Goal: Task Accomplishment & Management: Use online tool/utility

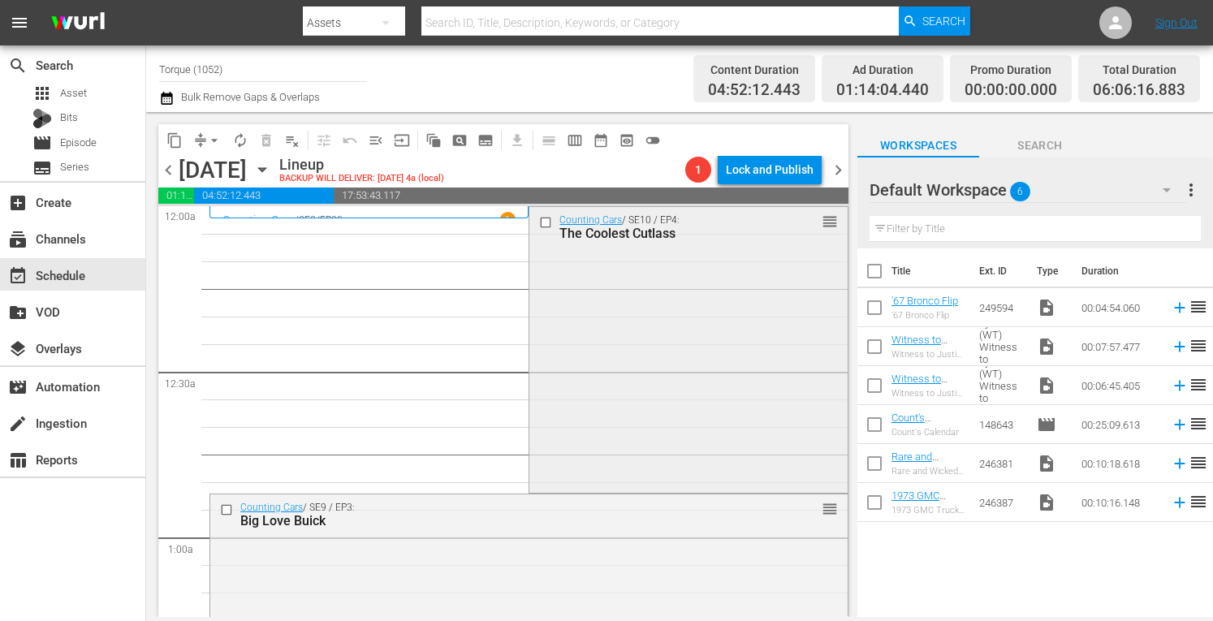
click at [643, 330] on div "Counting Cars / SE10 / EP4: The Coolest Cutlass reorder" at bounding box center [687, 348] width 317 height 282
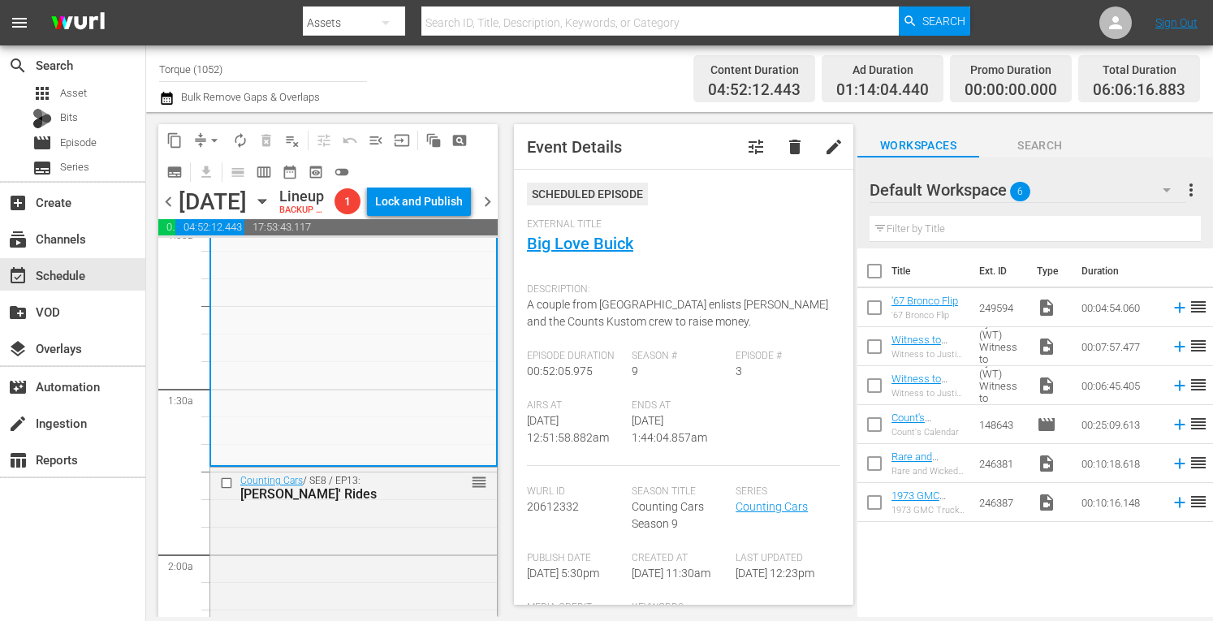
scroll to position [367, 0]
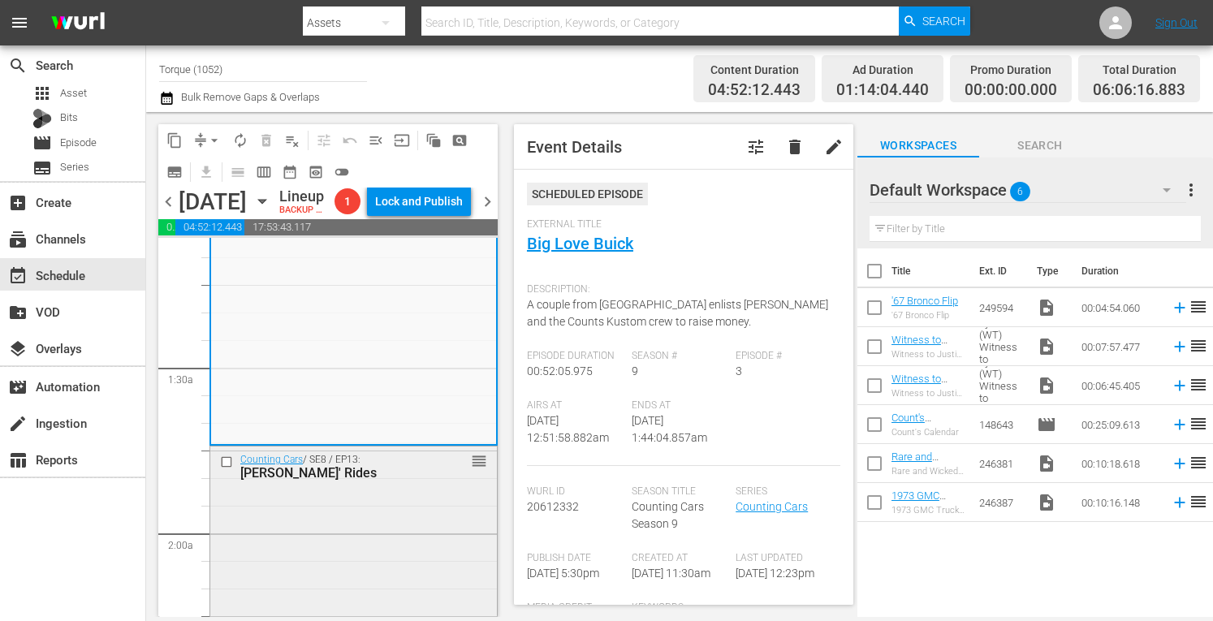
click at [403, 532] on div "Counting Cars / SE8 / EP13: Burt Reynolds' Rides reorder" at bounding box center [353, 588] width 287 height 283
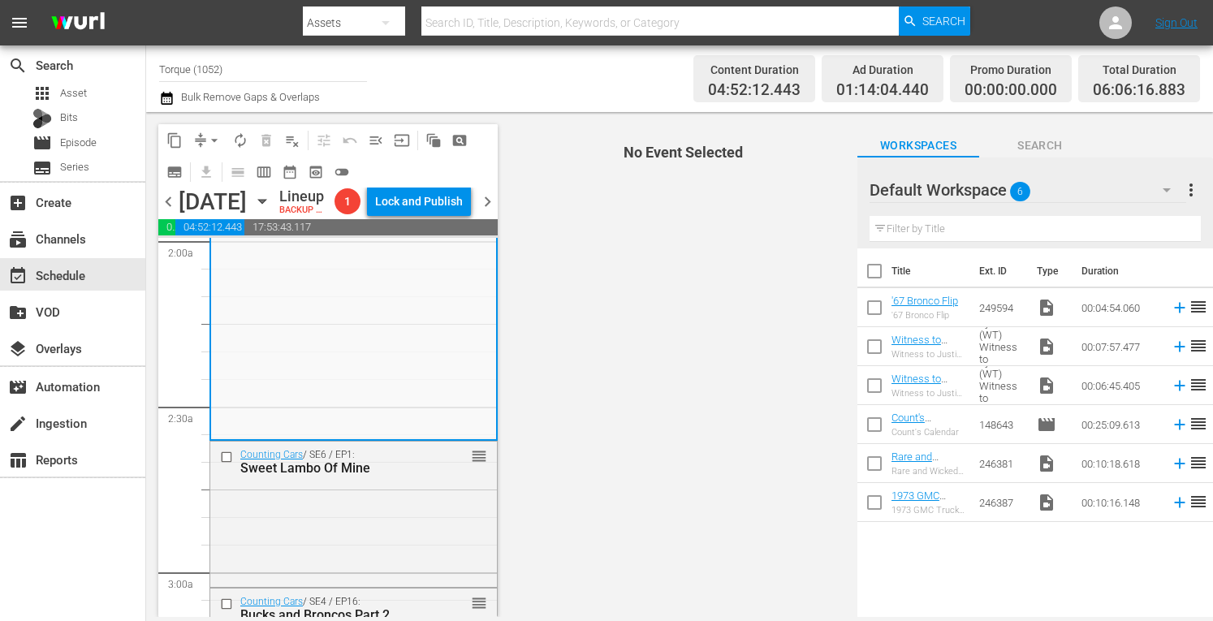
scroll to position [703, 0]
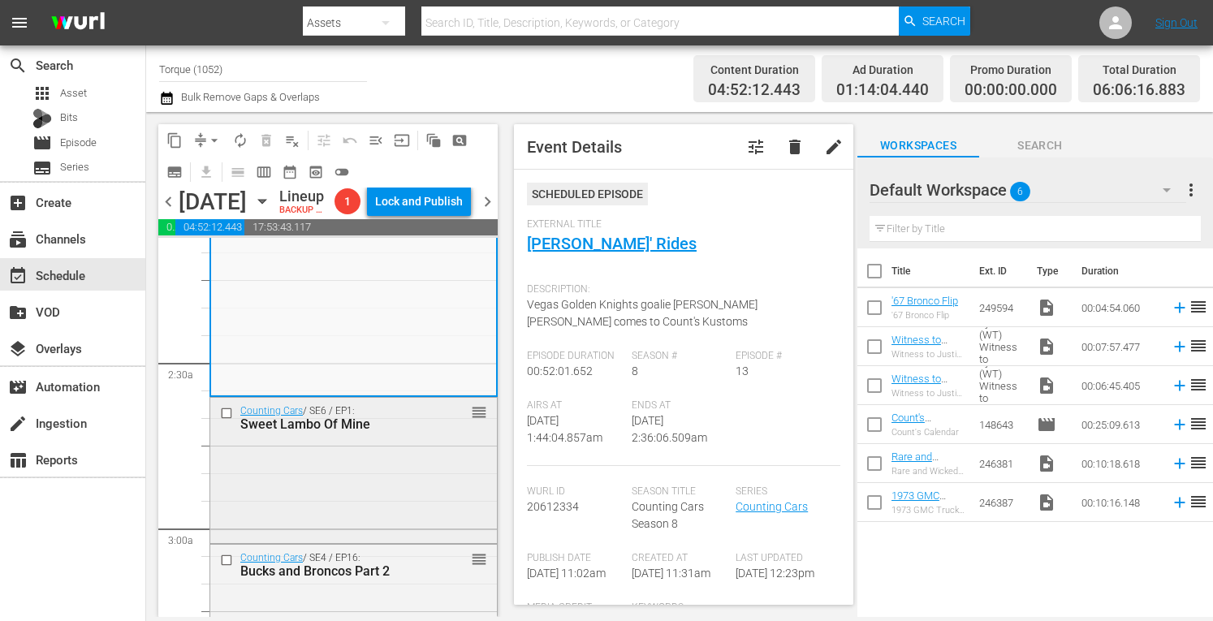
click at [406, 481] on div "Counting Cars / SE6 / EP1: Sweet Lambo Of Mine reorder" at bounding box center [353, 469] width 287 height 142
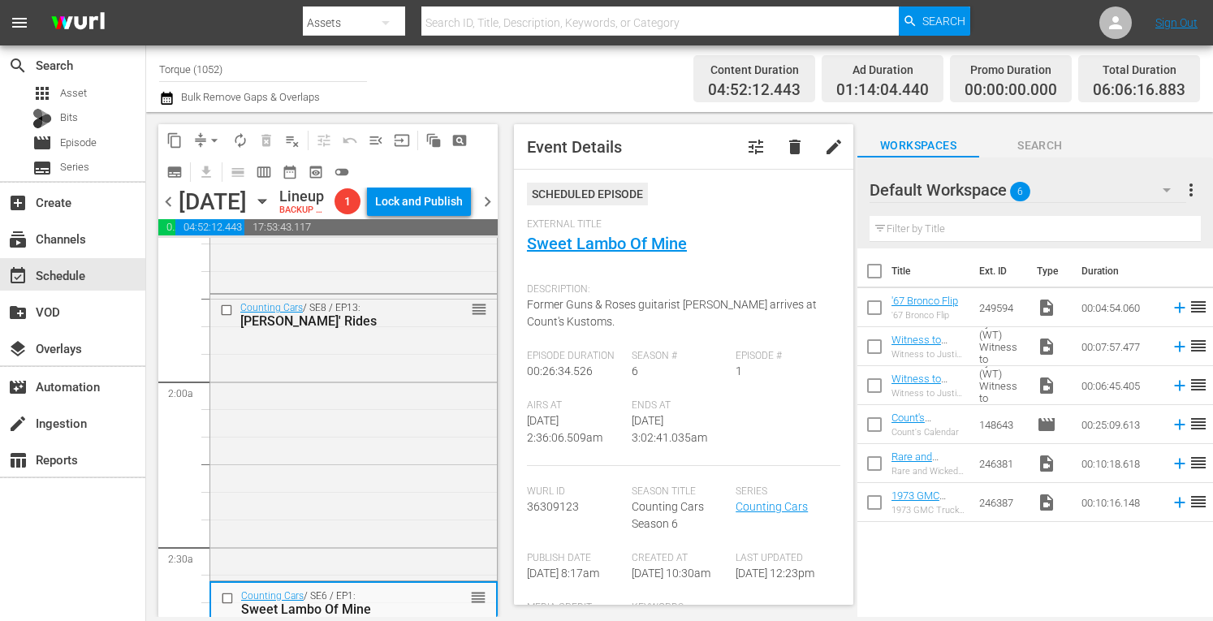
scroll to position [476, 0]
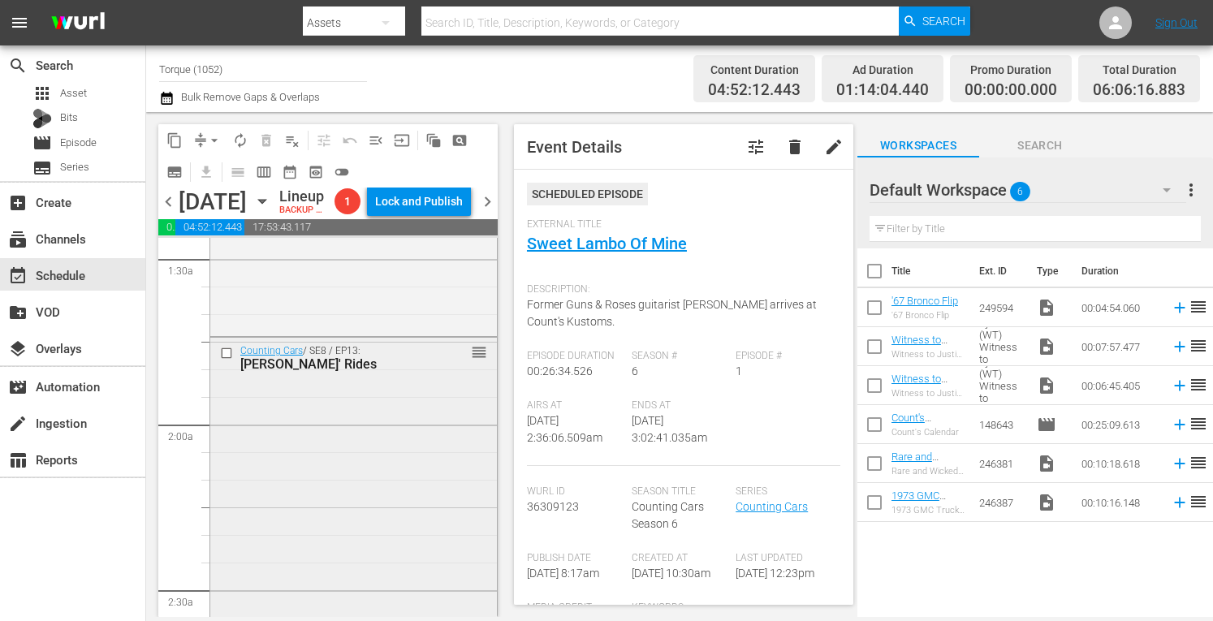
drag, startPoint x: 490, startPoint y: 610, endPoint x: 421, endPoint y: 555, distance: 88.5
click at [421, 555] on div "Counting Cars / SE8 / EP13: Burt Reynolds' Rides reorder" at bounding box center [353, 479] width 287 height 283
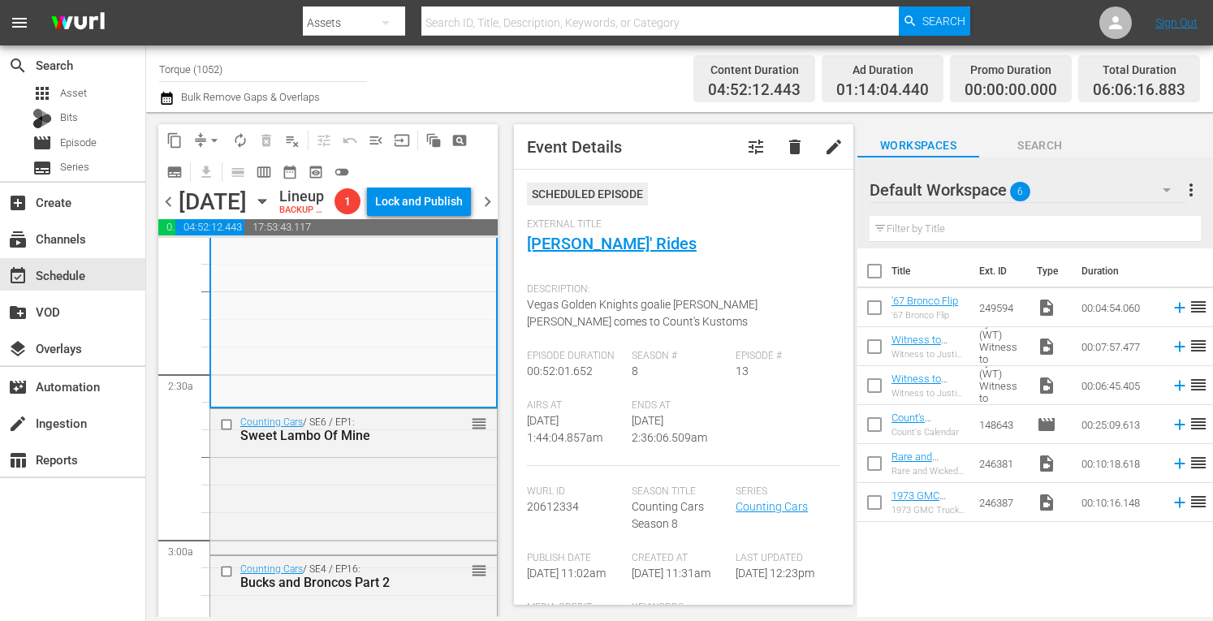
scroll to position [746, 0]
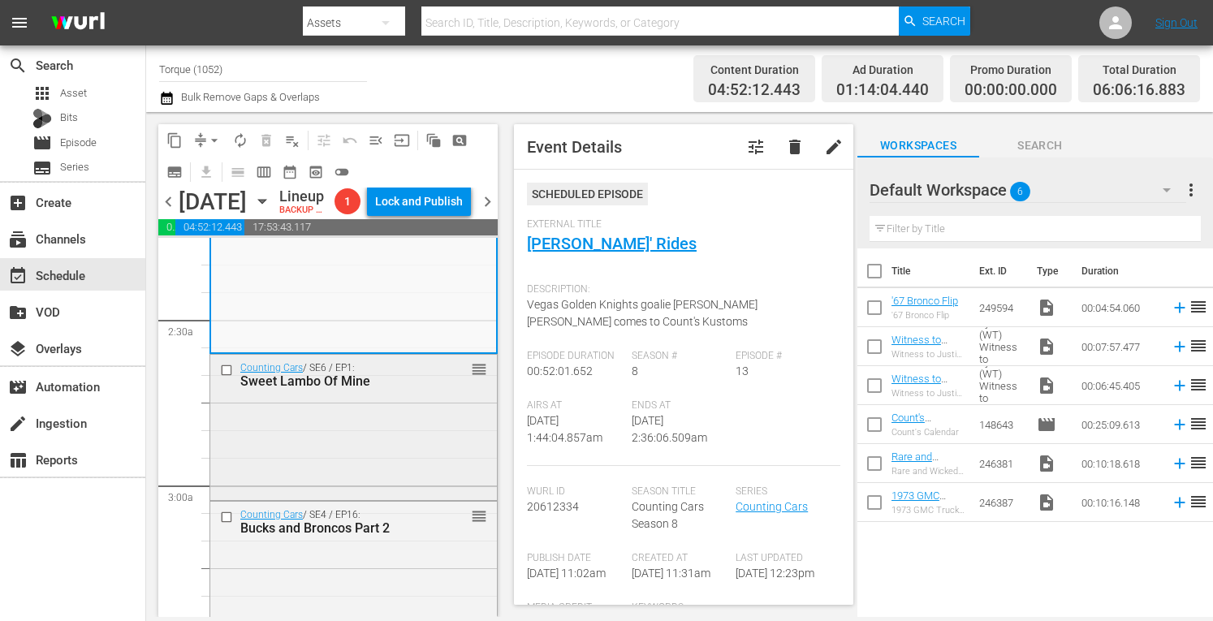
click at [405, 459] on div "Counting Cars / SE6 / EP1: Sweet Lambo Of Mine reorder" at bounding box center [353, 426] width 287 height 142
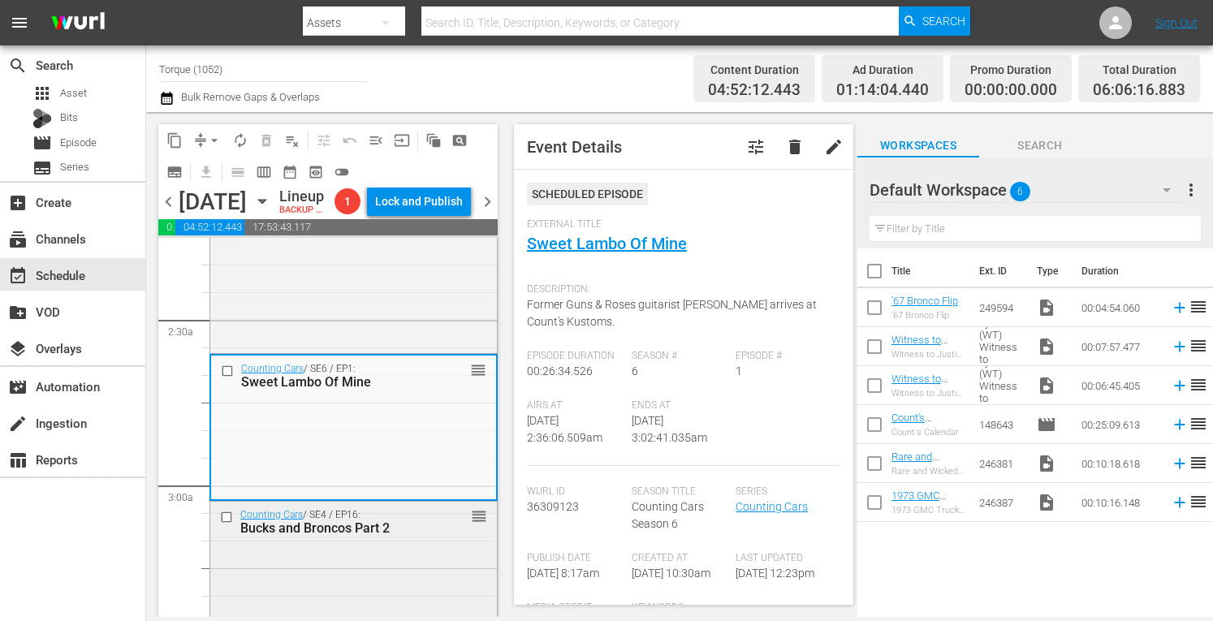
click at [398, 542] on div "Counting Cars / SE4 / EP16: Bucks and Broncos Part 2 reorder" at bounding box center [353, 522] width 287 height 40
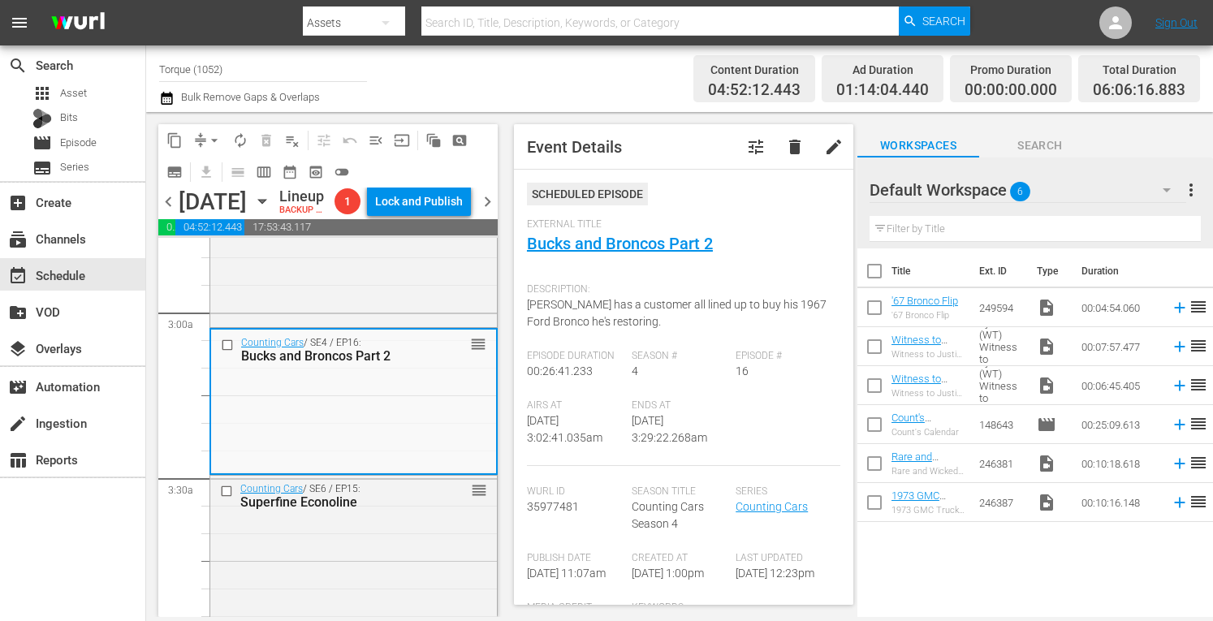
scroll to position [1028, 0]
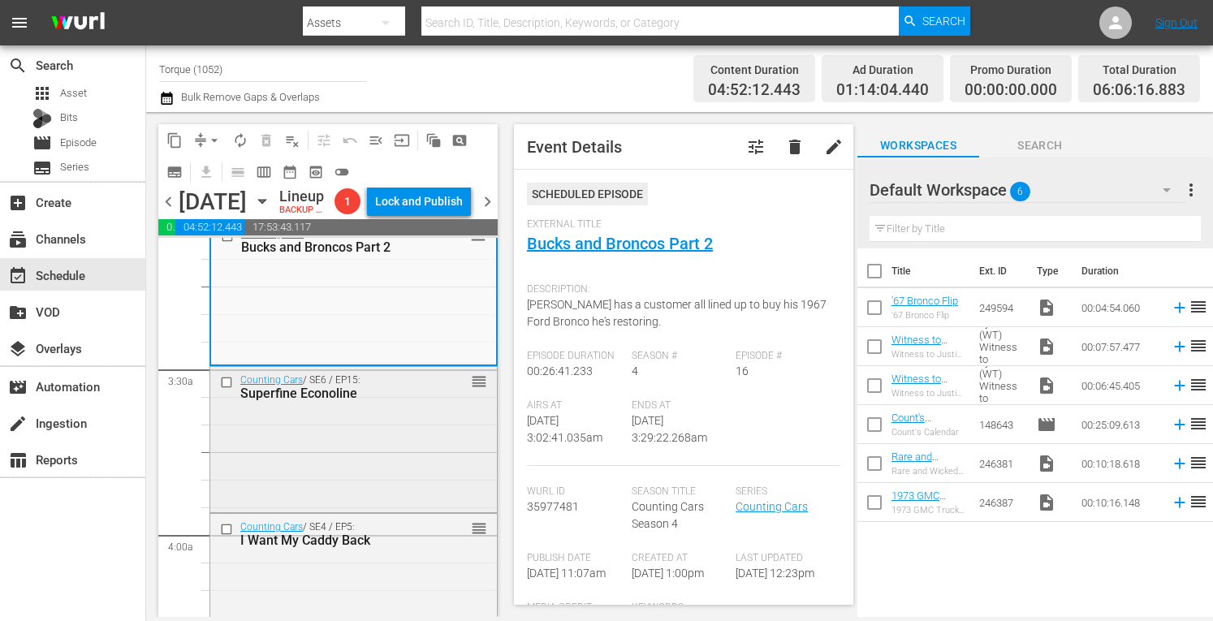
click at [434, 443] on div "Counting Cars / SE6 / EP15: Superfine Econoline reorder" at bounding box center [353, 438] width 287 height 143
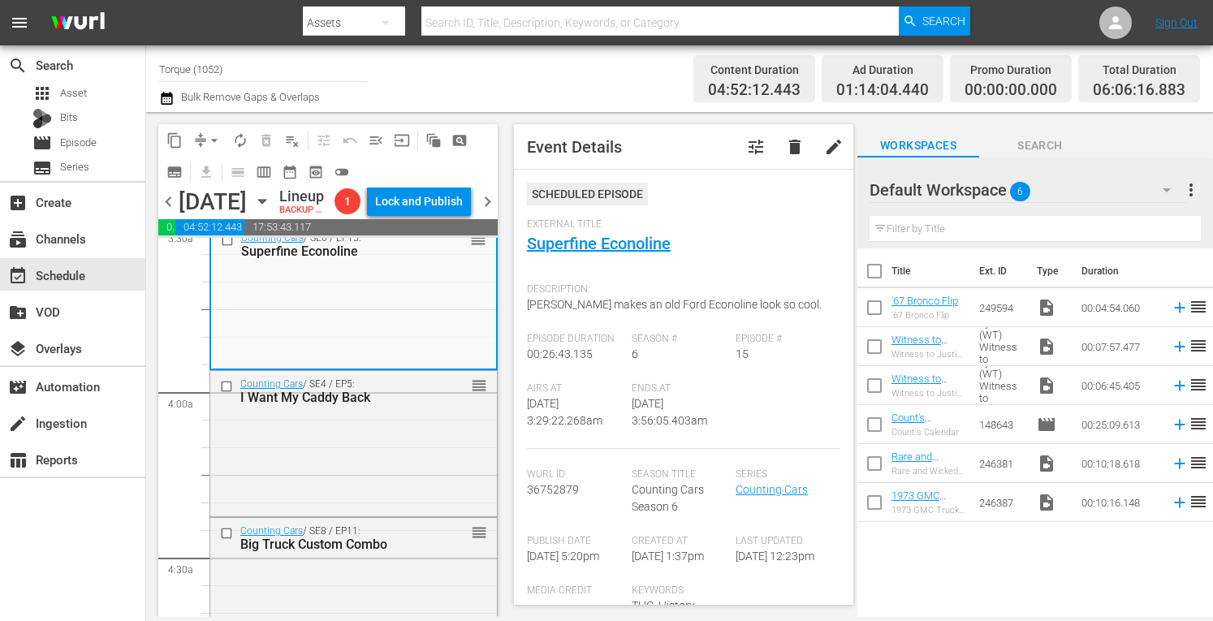
scroll to position [1158, 0]
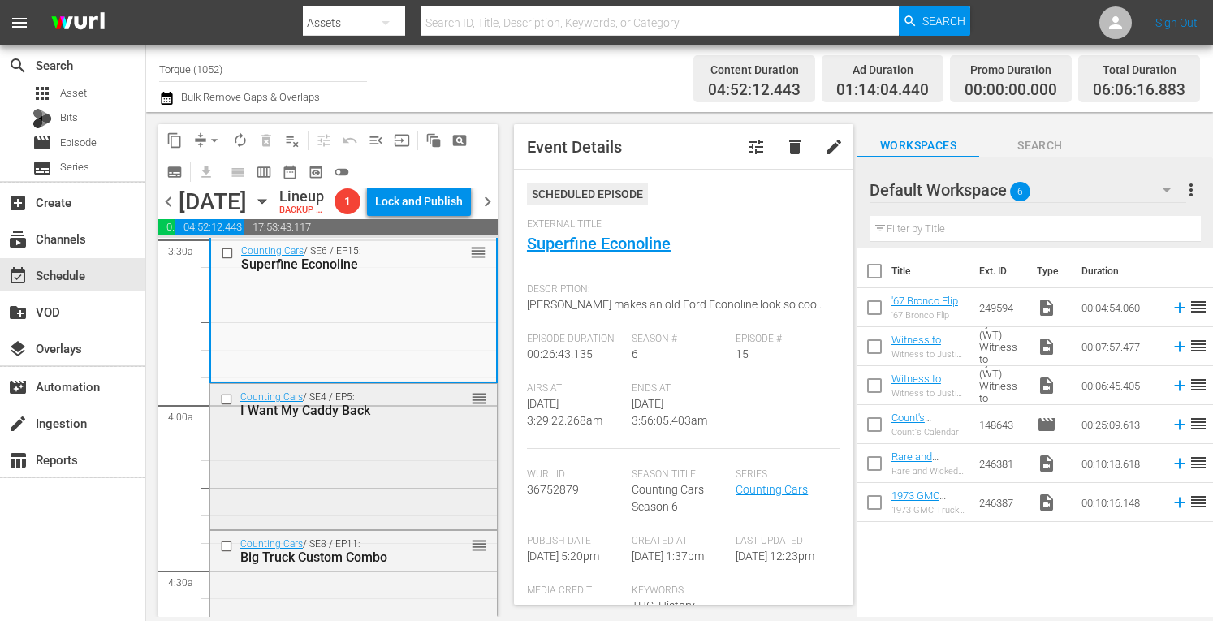
click at [377, 526] on div "Counting Cars / SE4 / EP5: I Want My Caddy Back reorder" at bounding box center [353, 455] width 287 height 142
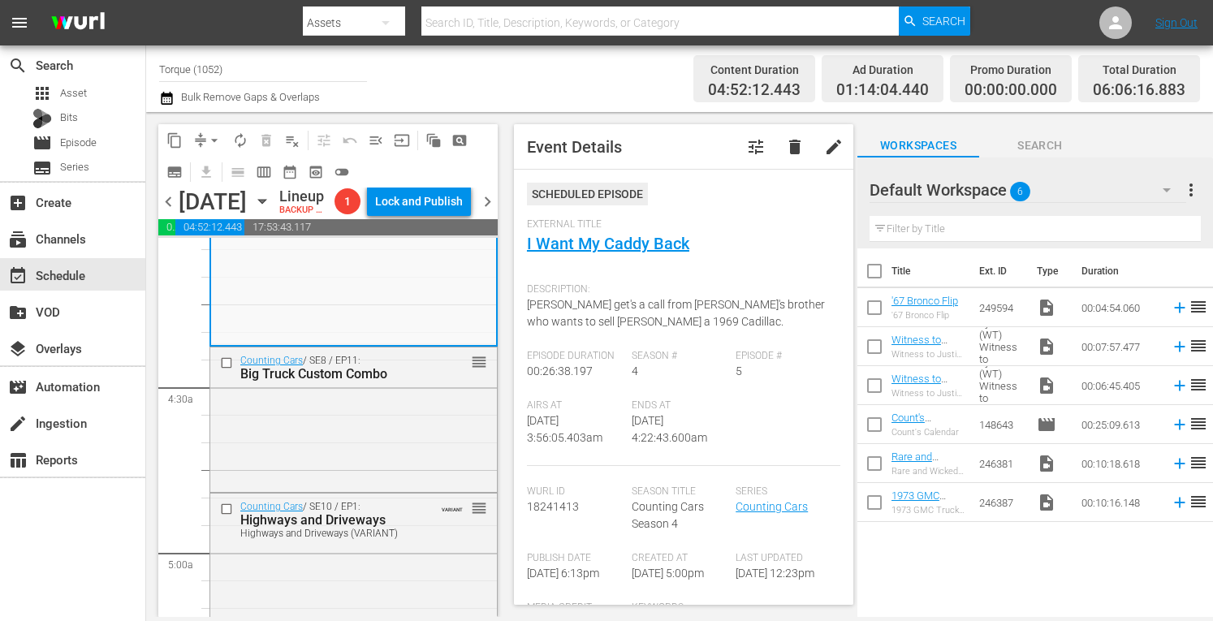
scroll to position [1363, 0]
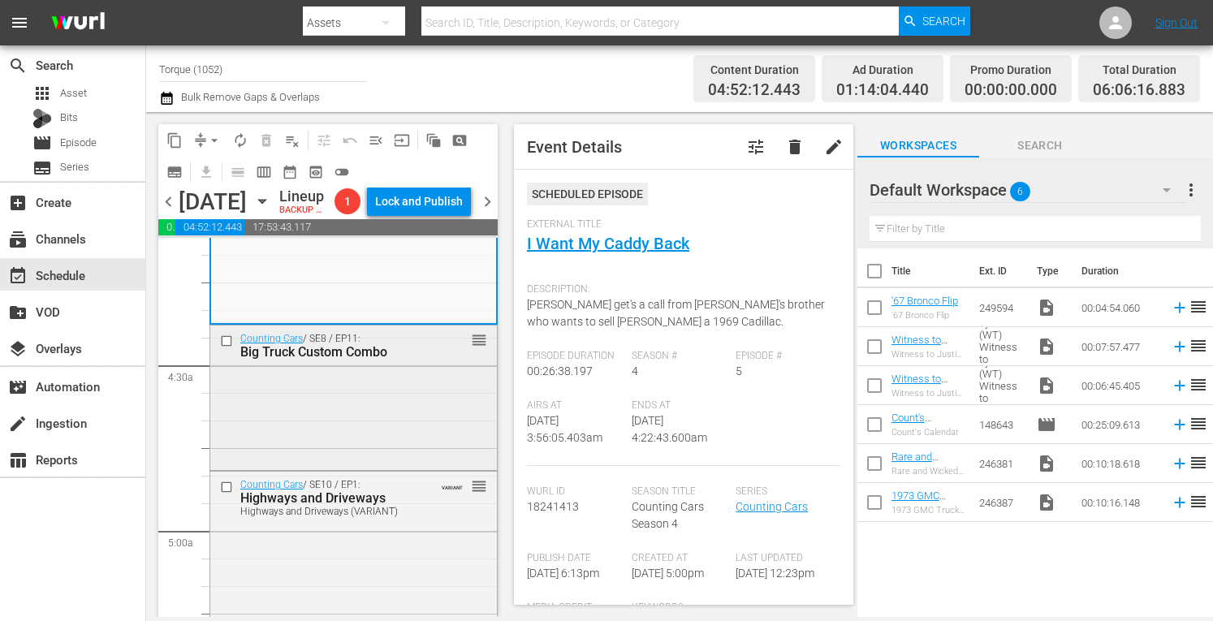
click at [387, 418] on div "Counting Cars / SE8 / EP11: Big Truck Custom Combo reorder" at bounding box center [353, 396] width 287 height 141
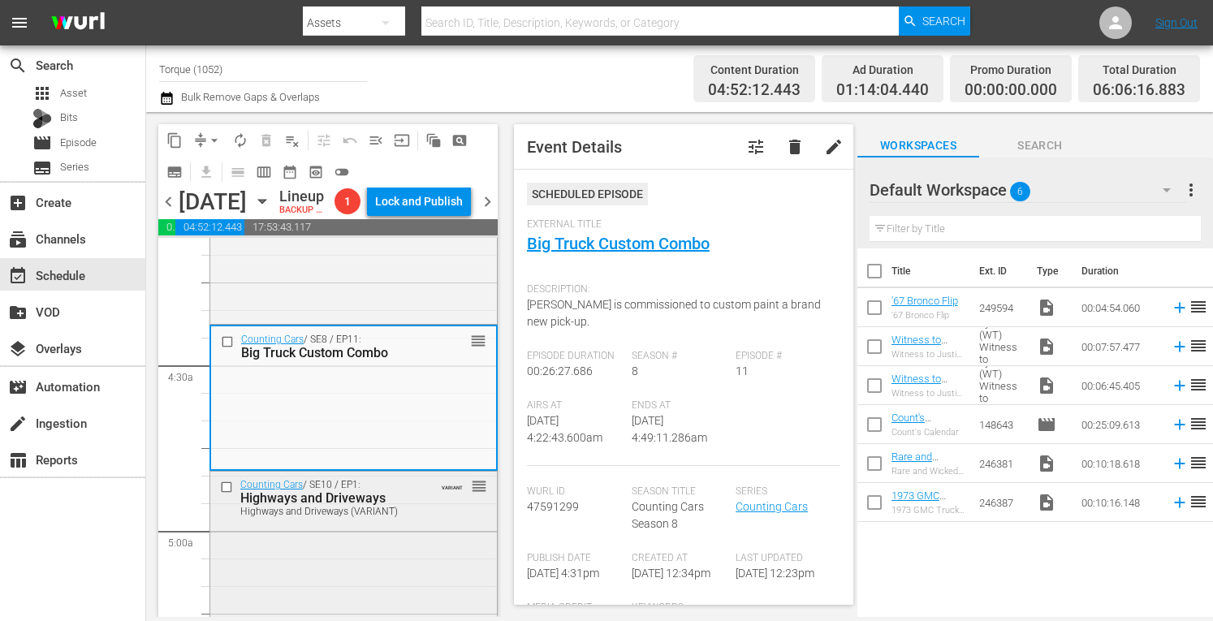
click at [399, 559] on div "Counting Cars / SE10 / EP1: Highways and Driveways Highways and Driveways (VARI…" at bounding box center [353, 543] width 287 height 142
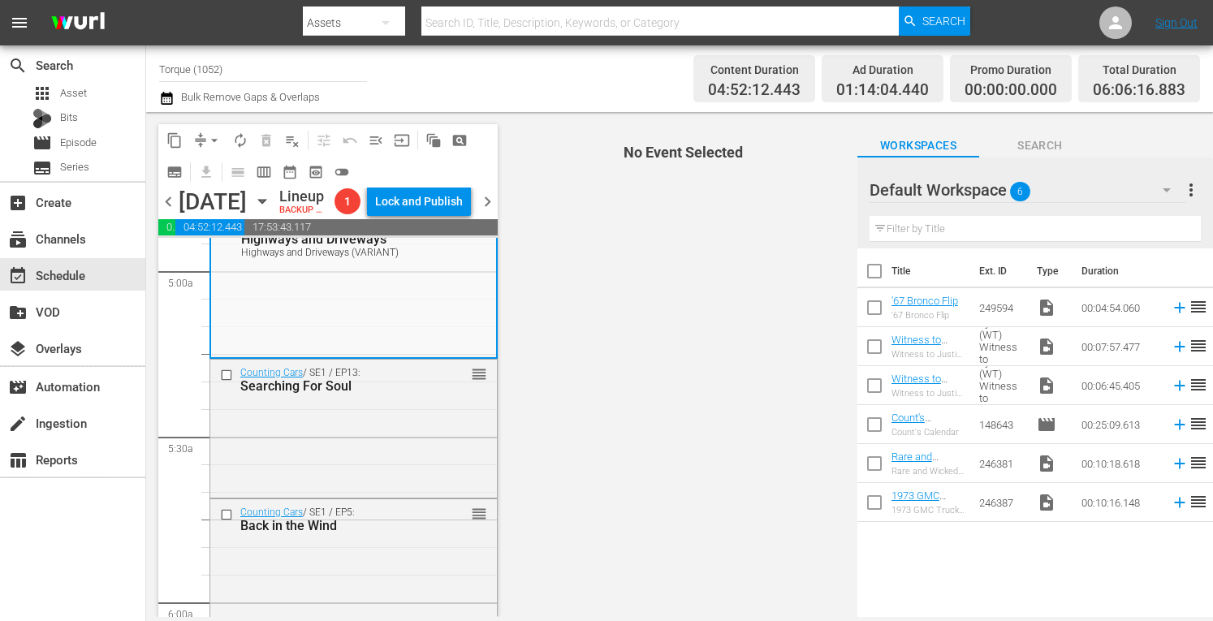
scroll to position [1645, 0]
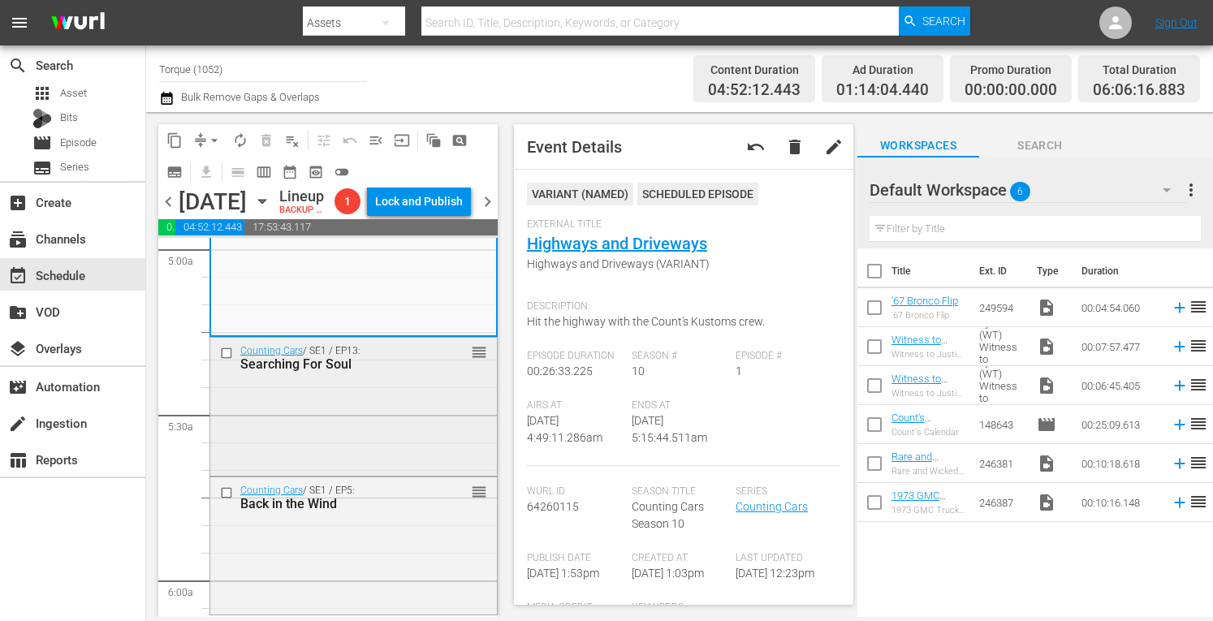
click at [413, 434] on div "Counting Cars / SE1 / EP13: Searching For Soul reorder" at bounding box center [353, 406] width 287 height 136
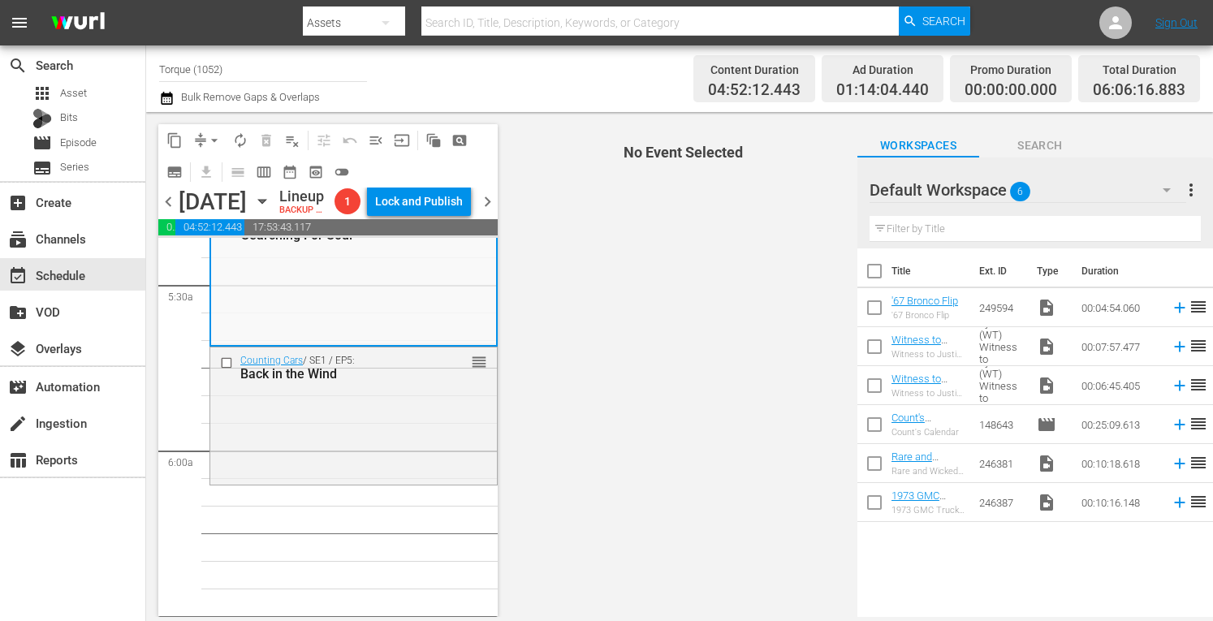
scroll to position [1828, 0]
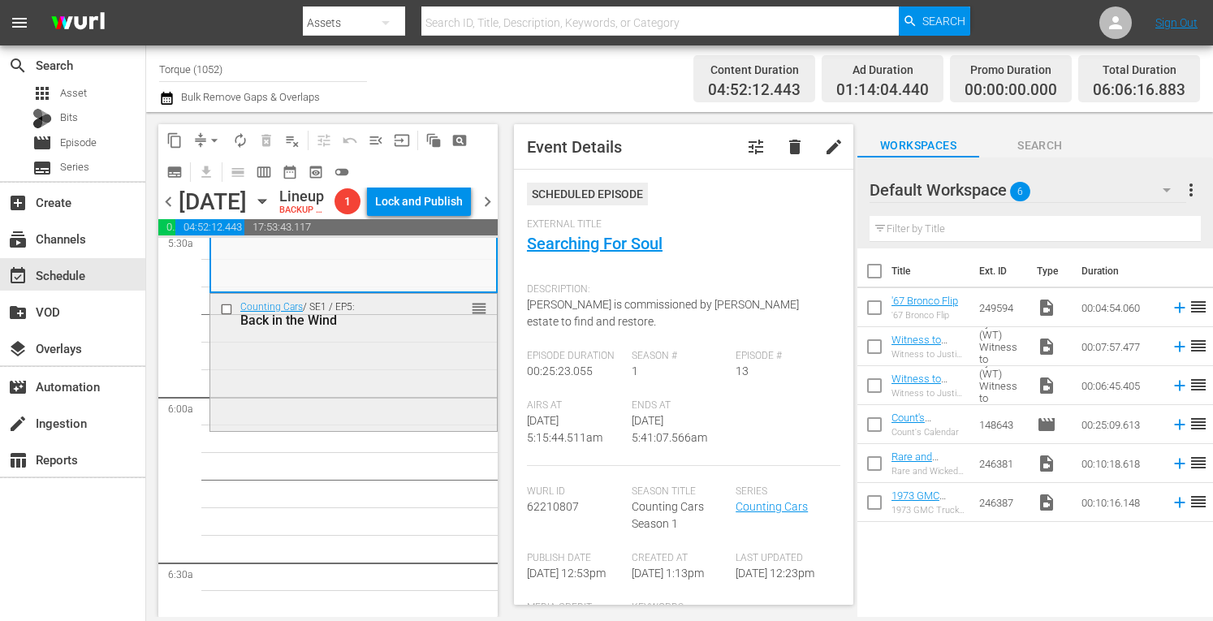
click at [356, 419] on div "Counting Cars / SE1 / EP5: Back in the Wind reorder" at bounding box center [353, 361] width 287 height 134
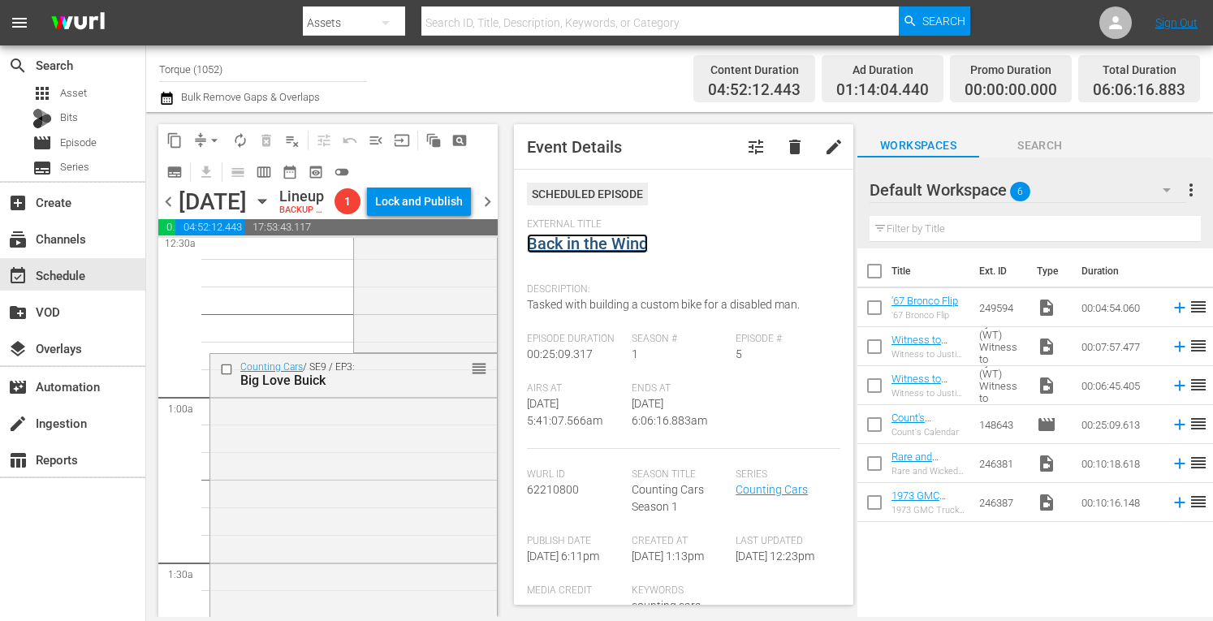
scroll to position [0, 0]
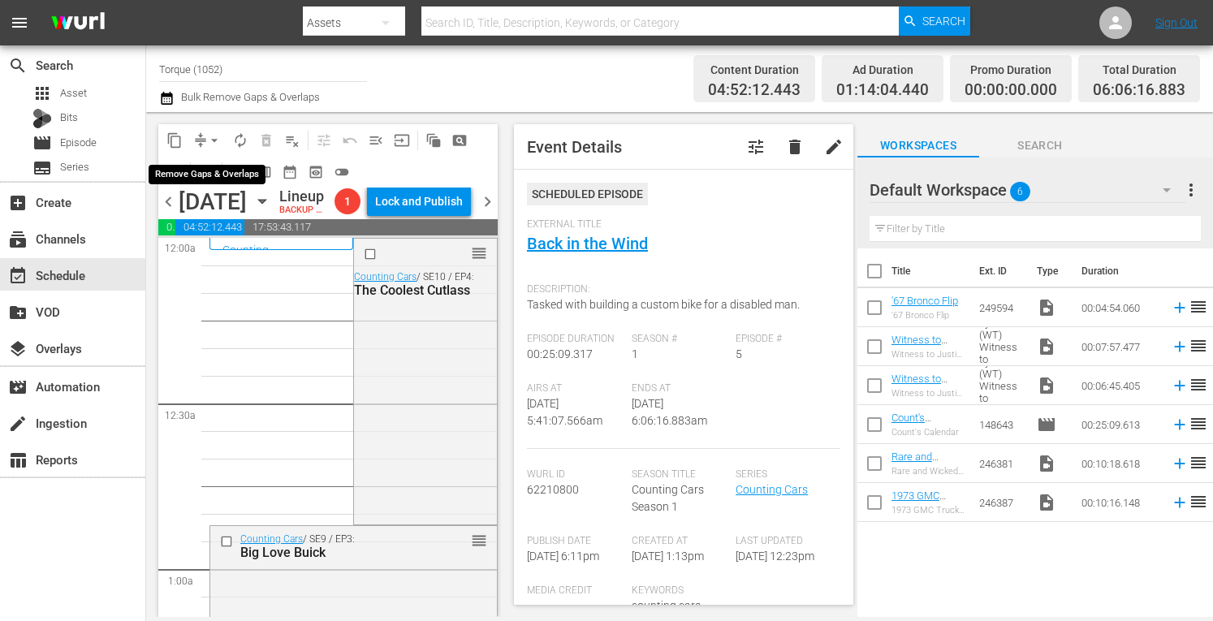
click at [209, 137] on span "arrow_drop_down" at bounding box center [214, 140] width 16 height 16
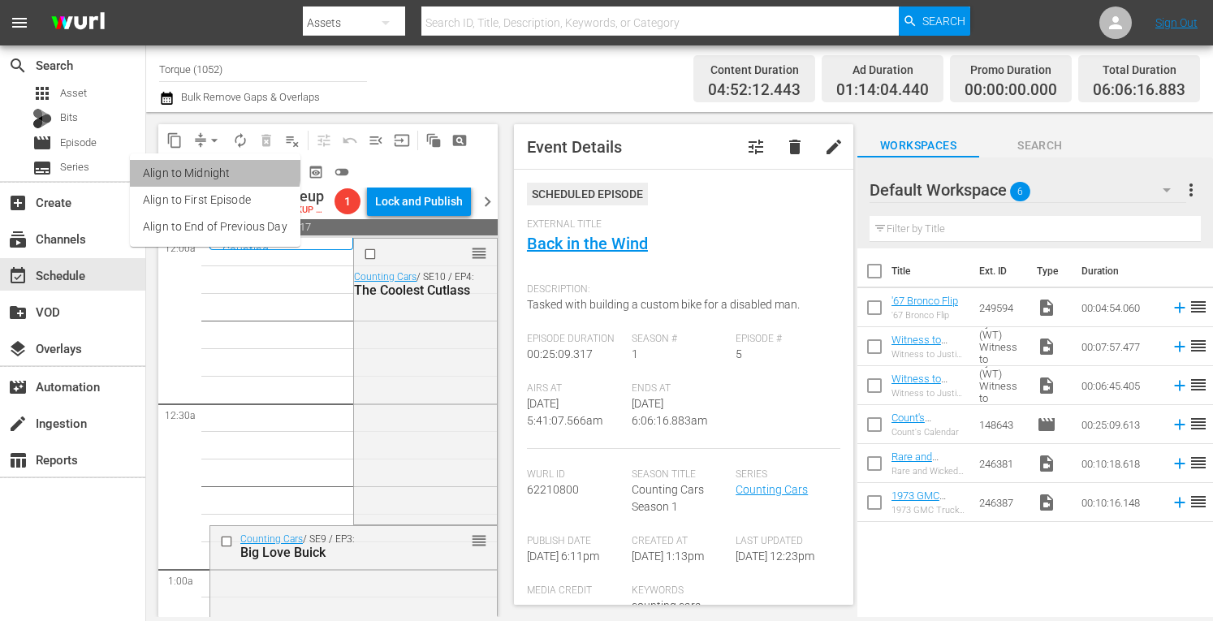
click at [206, 168] on li "Align to Midnight" at bounding box center [215, 173] width 170 height 27
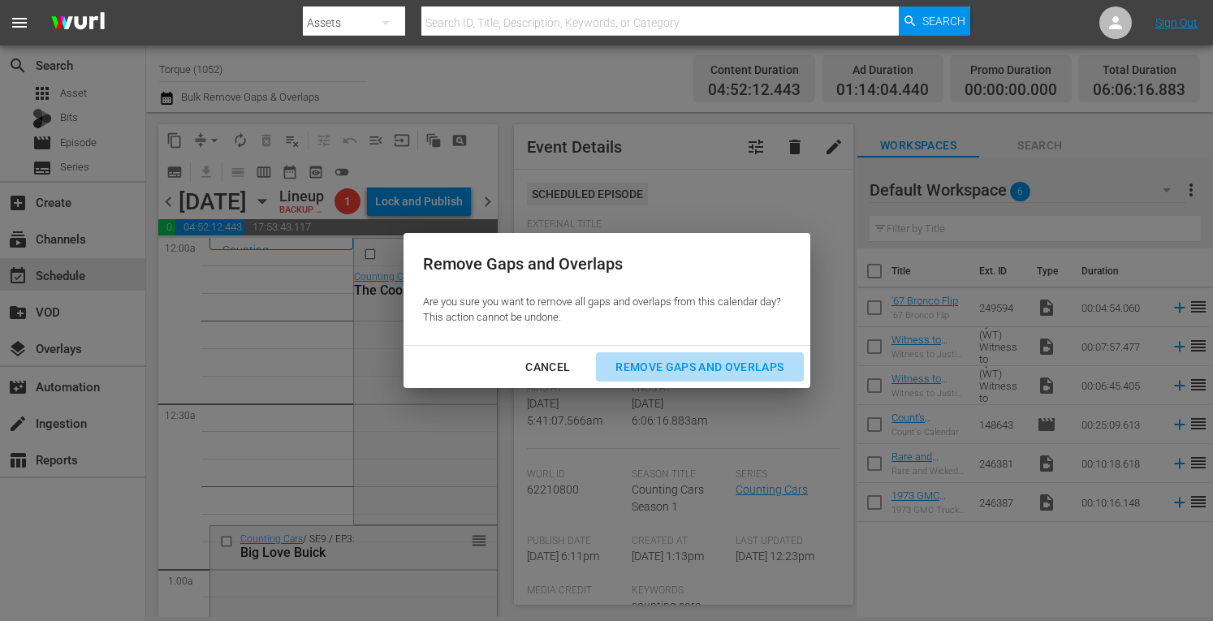
click at [685, 369] on div "Remove Gaps and Overlaps" at bounding box center [699, 367] width 194 height 20
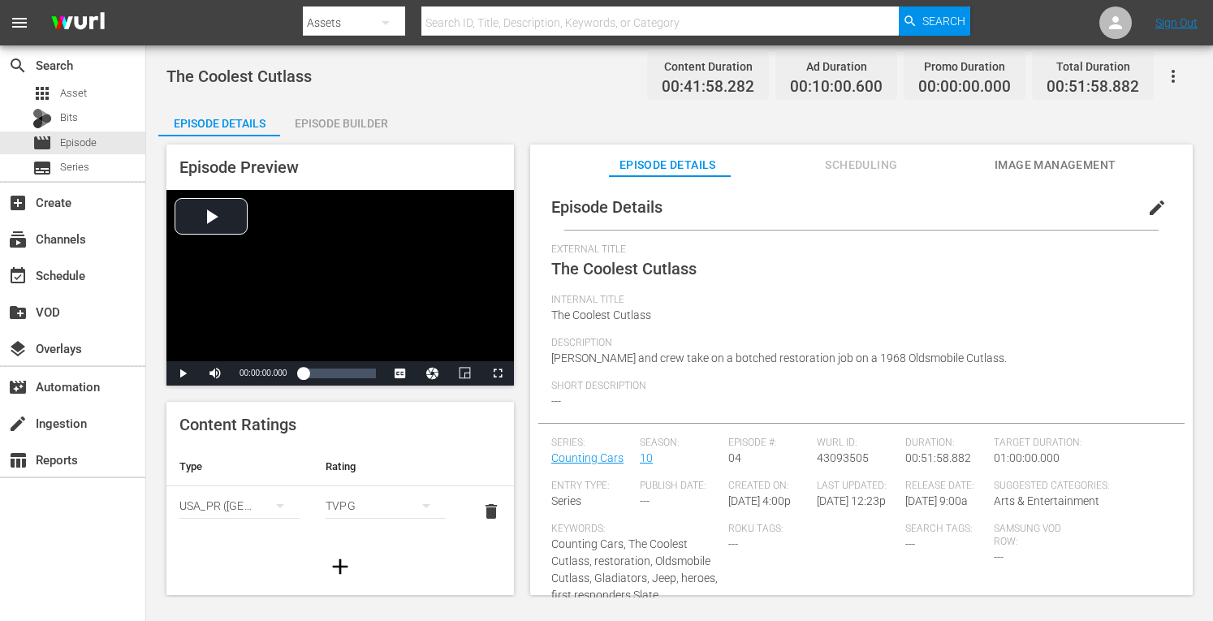
click at [338, 127] on div "Episode Builder" at bounding box center [341, 123] width 122 height 39
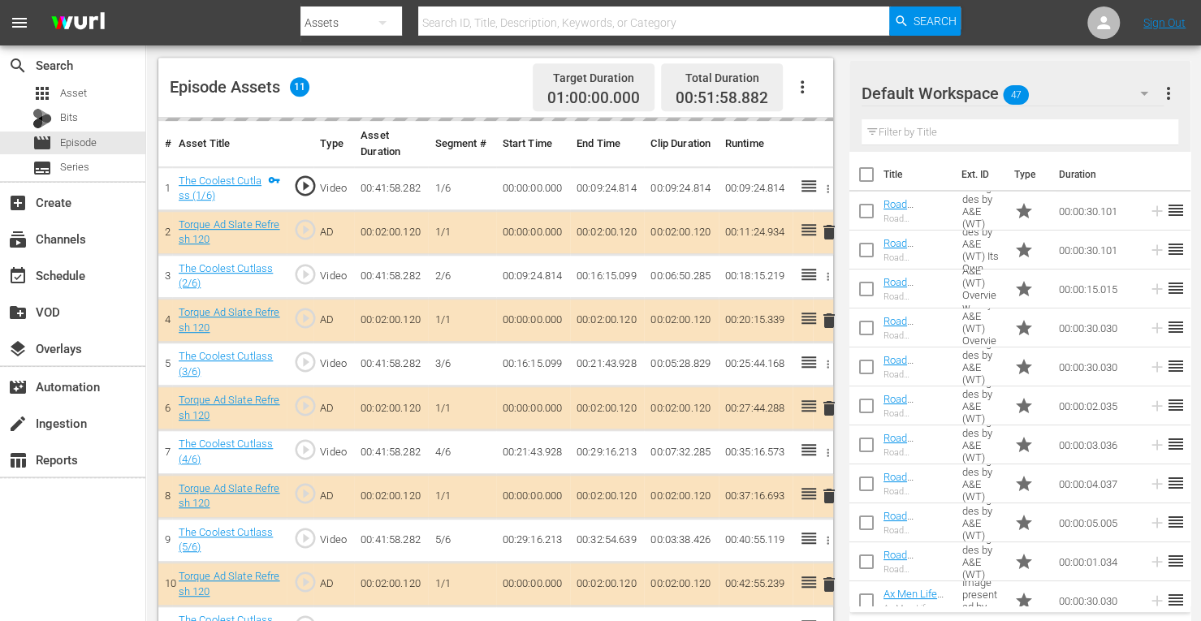
scroll to position [451, 0]
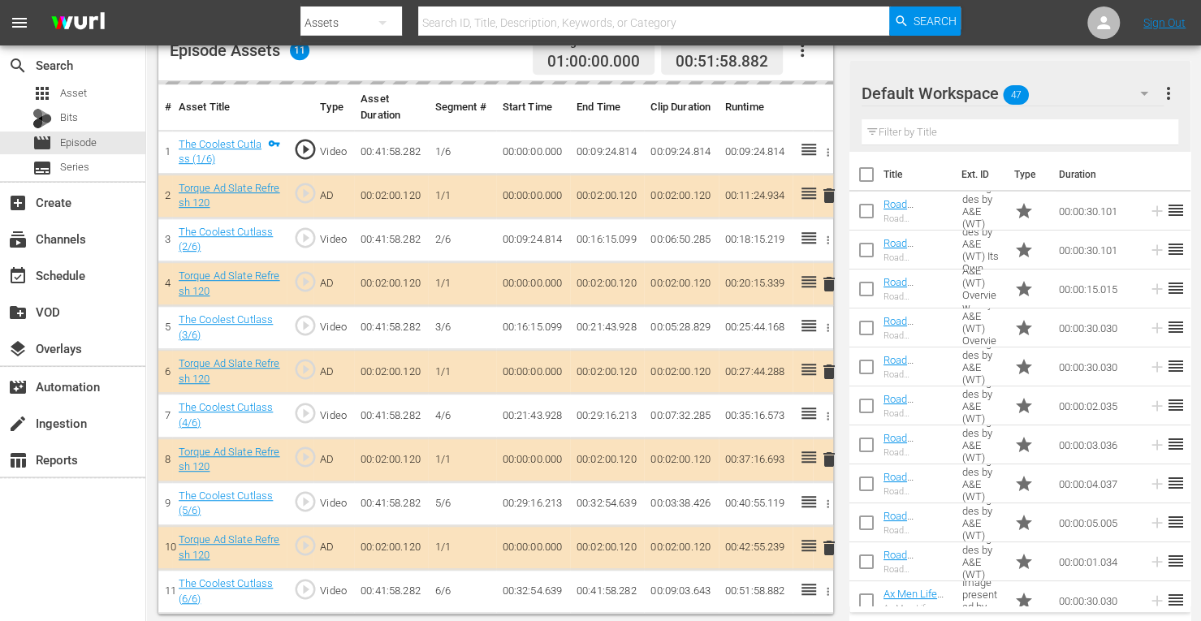
click at [826, 278] on td "delete" at bounding box center [823, 284] width 20 height 44
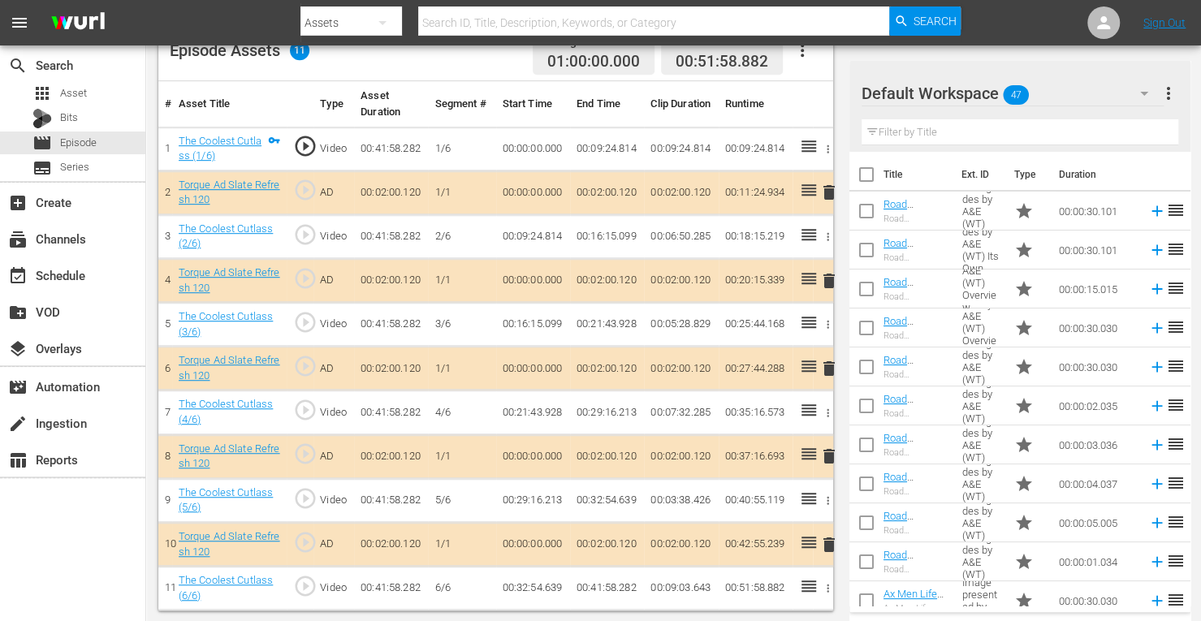
scroll to position [450, 0]
click at [828, 283] on span "delete" at bounding box center [828, 282] width 19 height 19
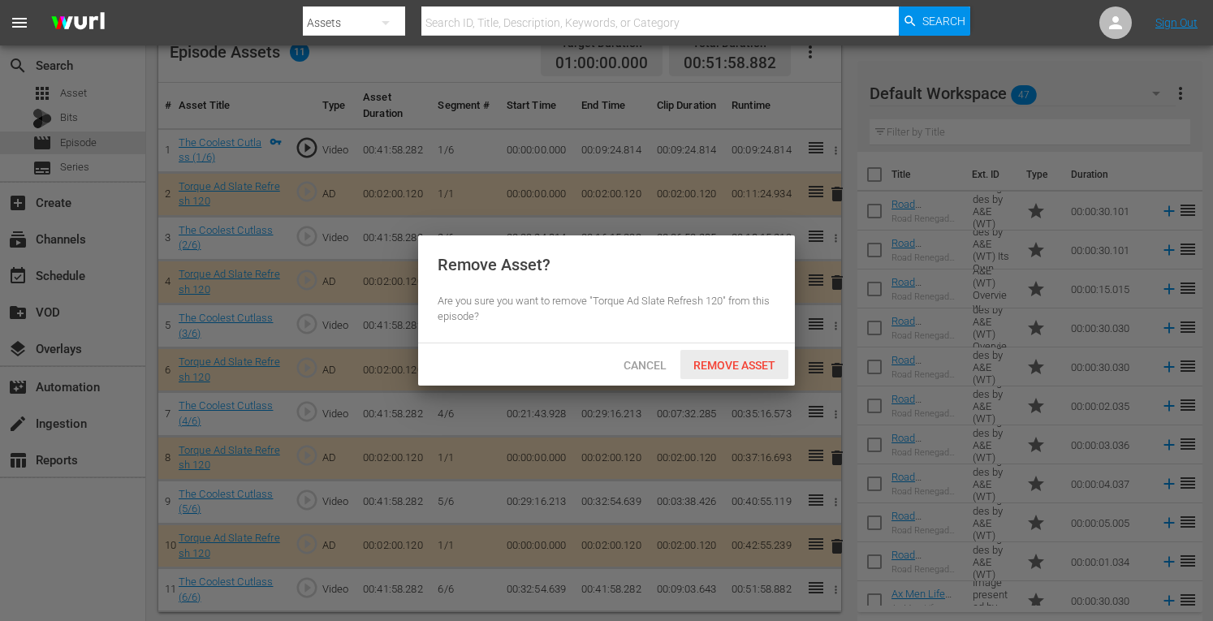
click at [745, 369] on span "Remove Asset" at bounding box center [734, 365] width 108 height 13
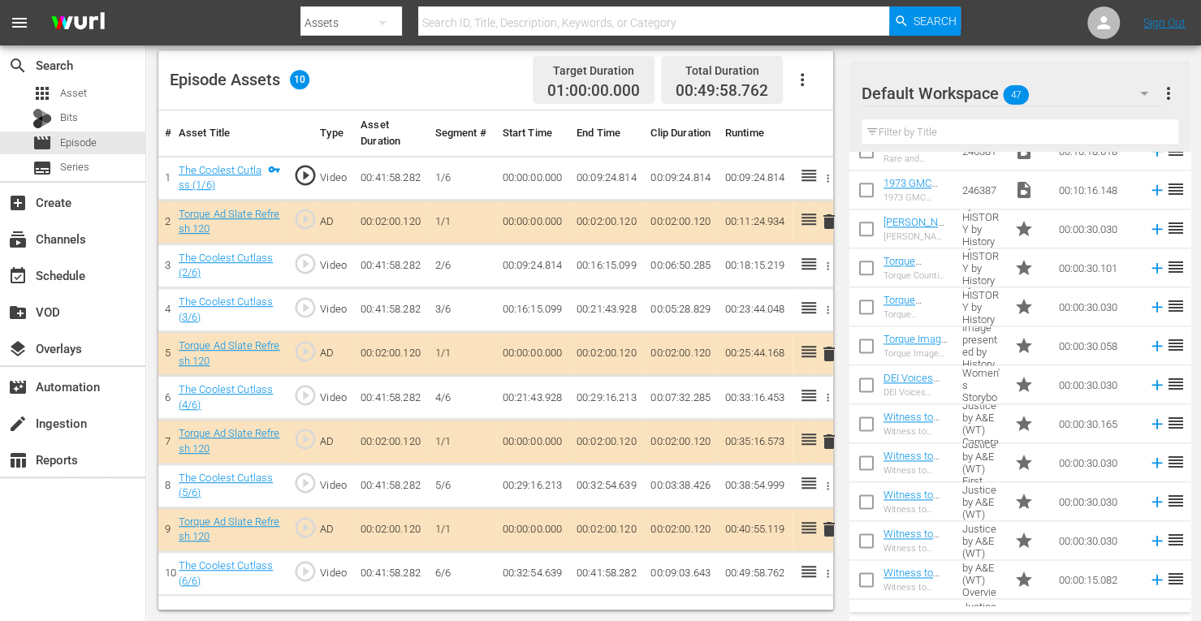
scroll to position [1195, 0]
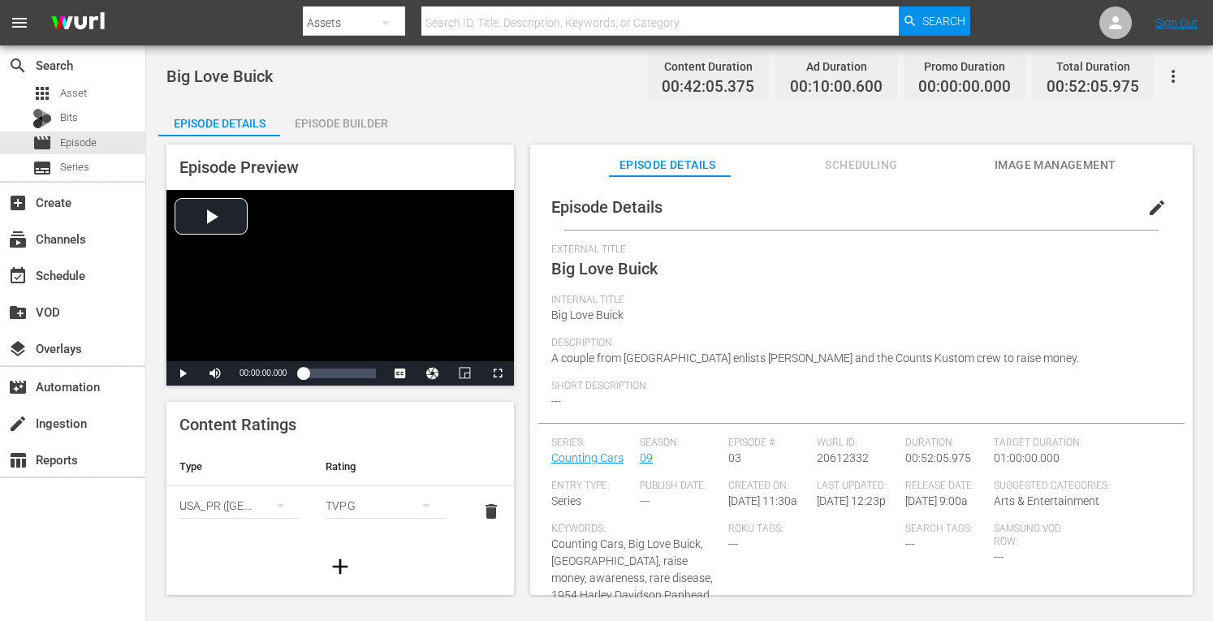
click at [354, 120] on div "Episode Builder" at bounding box center [341, 123] width 122 height 39
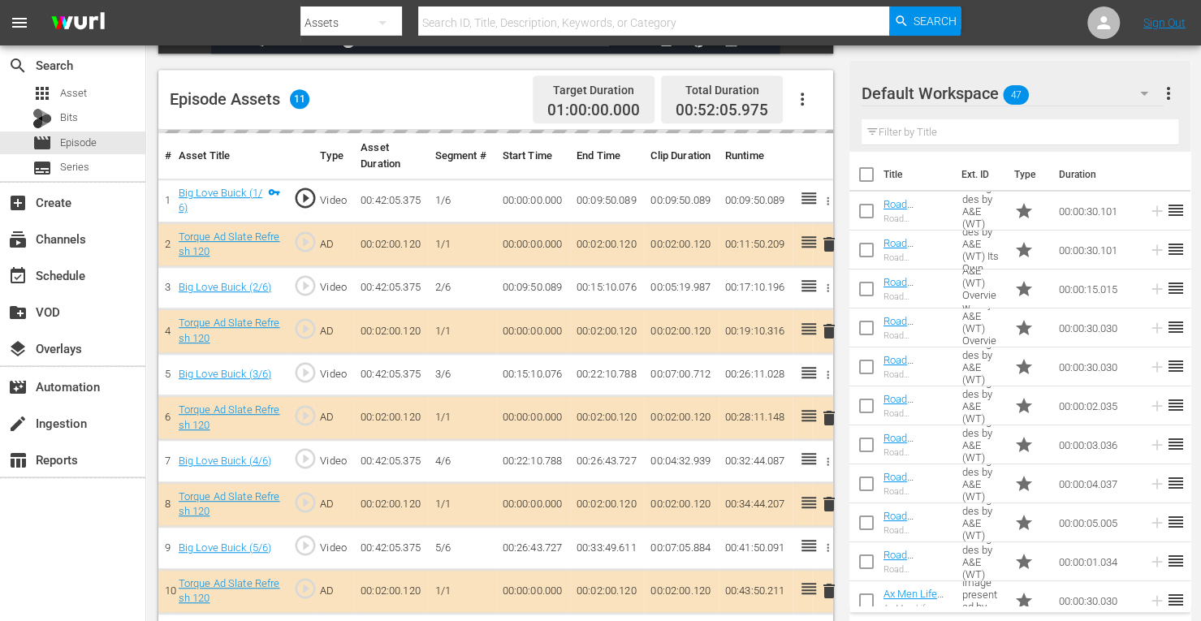
scroll to position [445, 0]
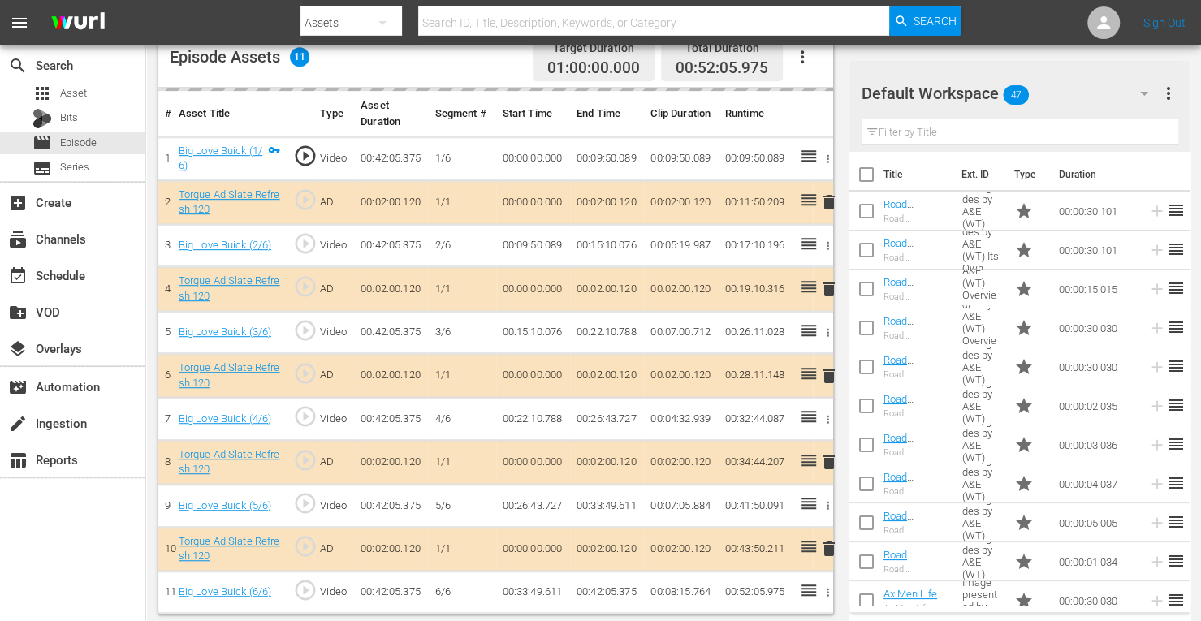
click at [825, 455] on div "delete" at bounding box center [822, 463] width 7 height 24
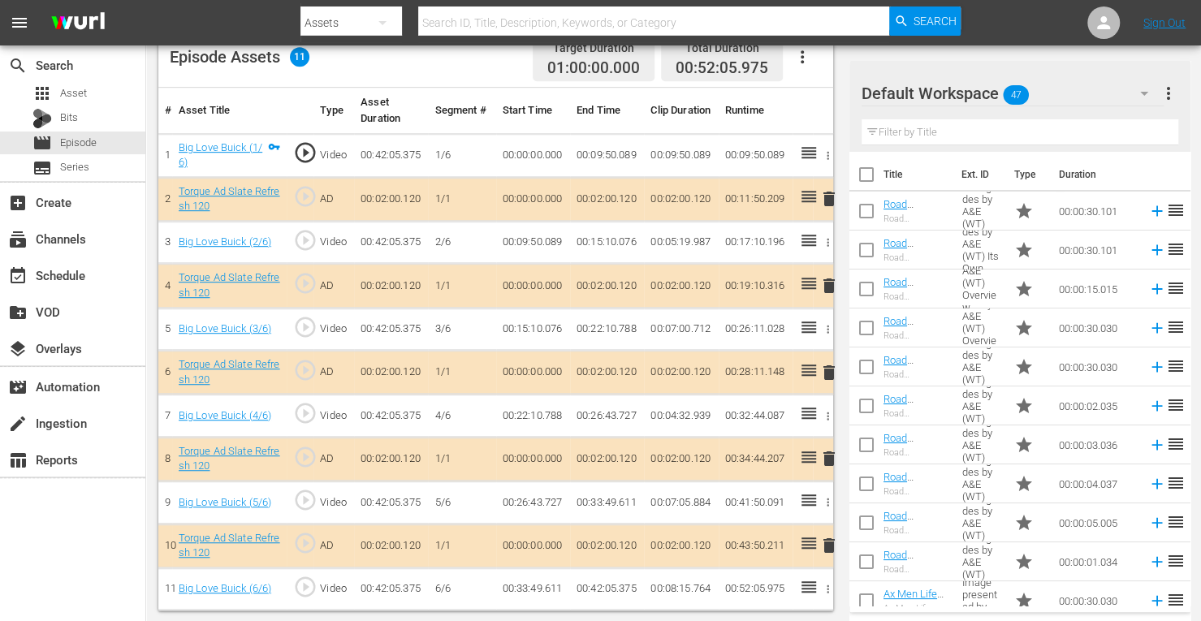
scroll to position [442, 0]
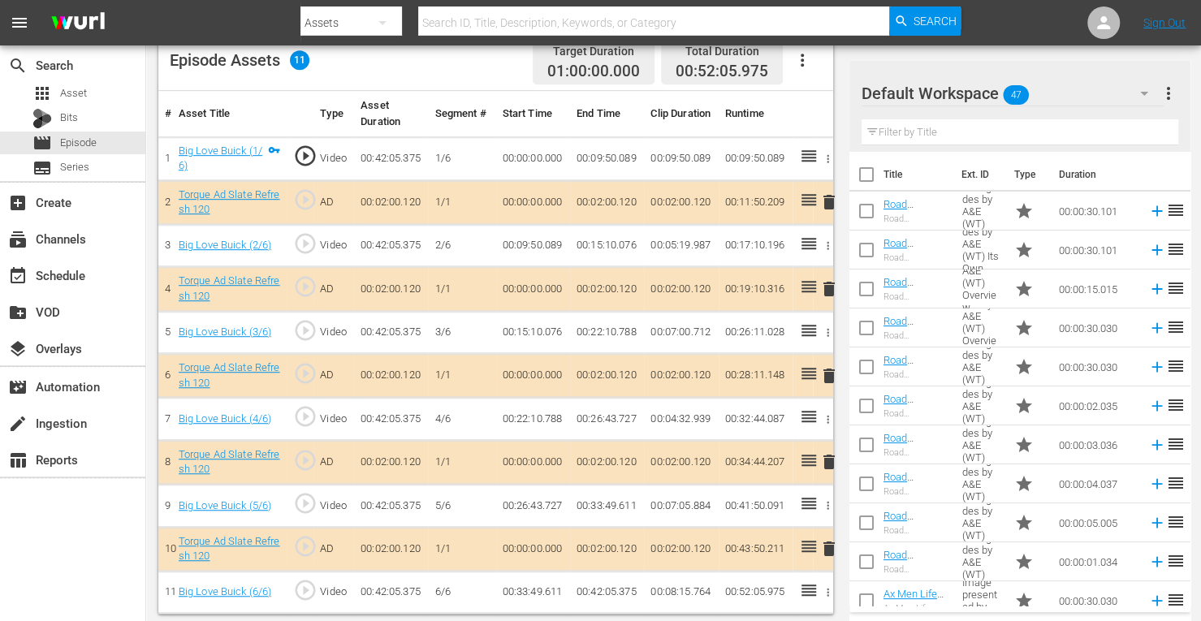
click at [826, 455] on span "delete" at bounding box center [828, 461] width 19 height 19
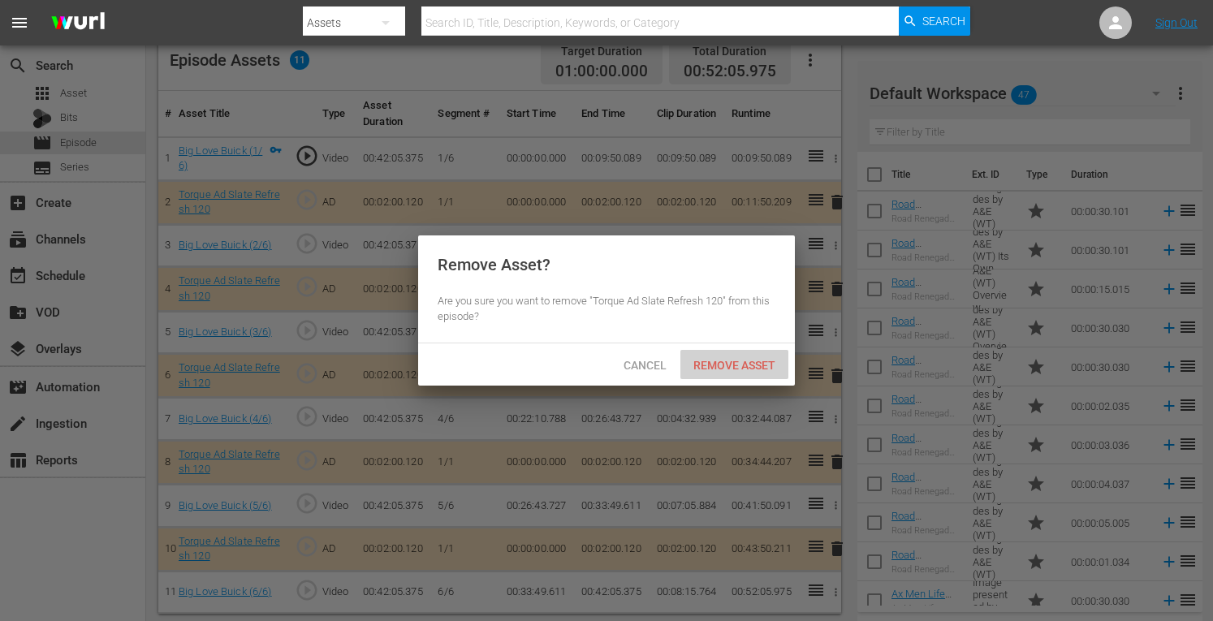
click at [726, 368] on span "Remove Asset" at bounding box center [734, 365] width 108 height 13
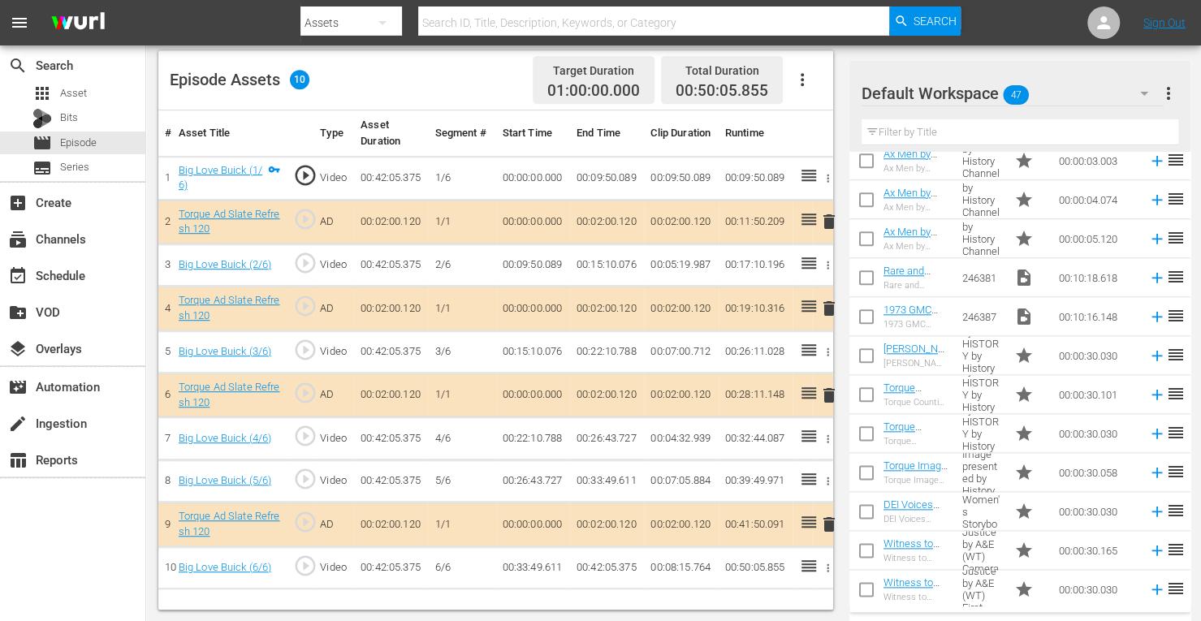
scroll to position [1072, 0]
